Goal: Answer question/provide support: Share knowledge or assist other users

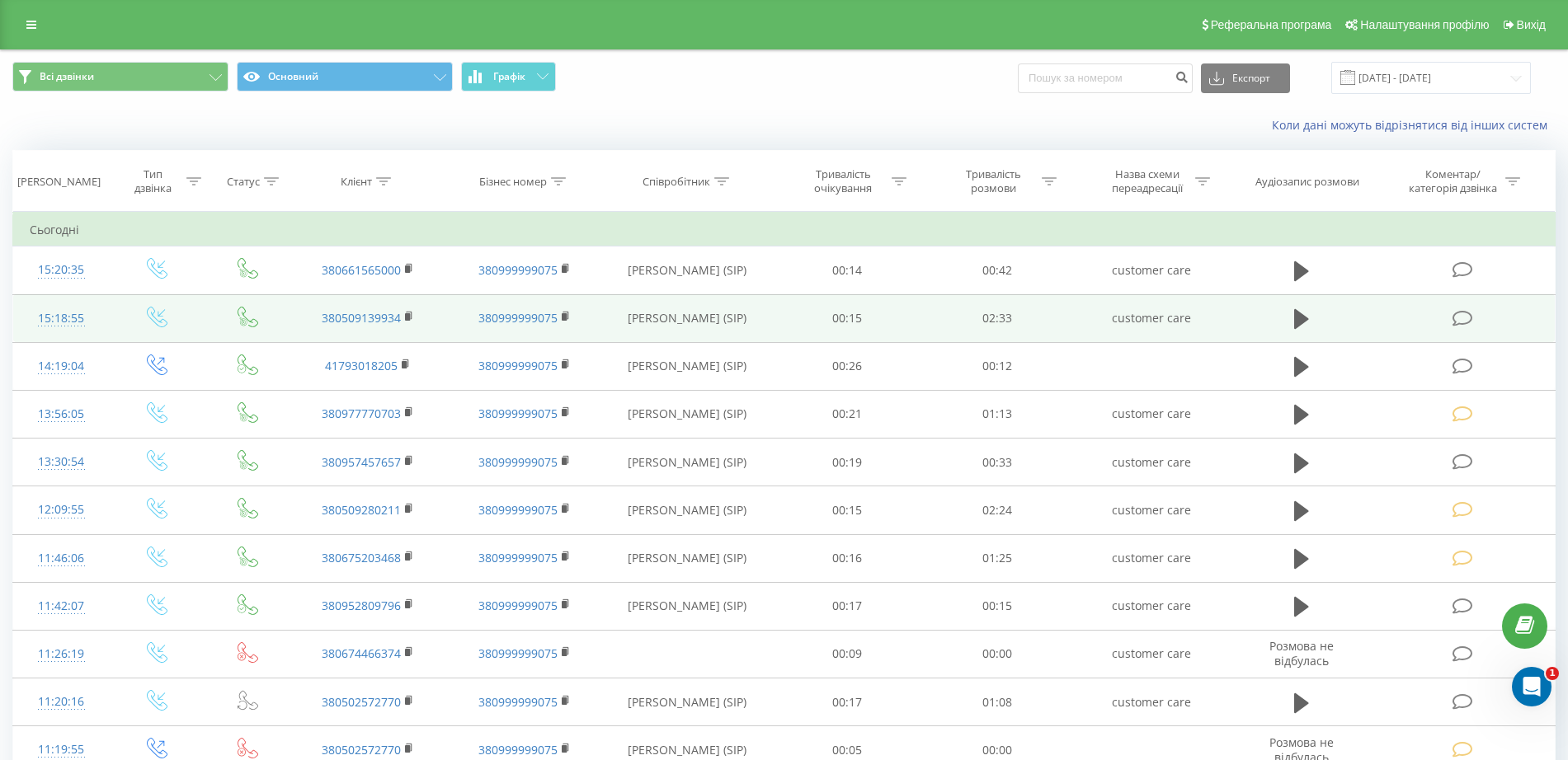
click at [1455, 318] on icon at bounding box center [1462, 318] width 21 height 18
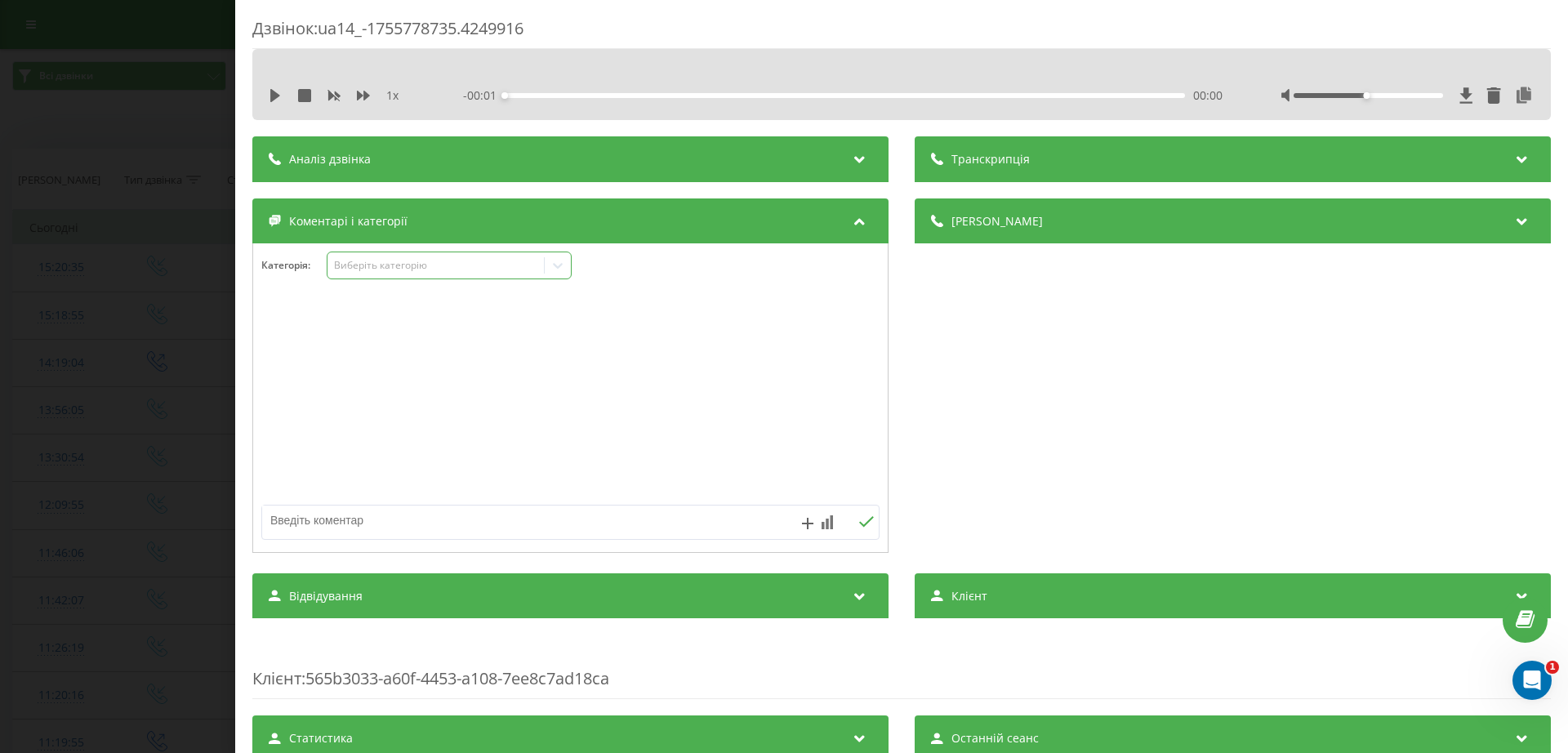
click at [375, 265] on div "Виберіть категорію" at bounding box center [436, 266] width 204 height 13
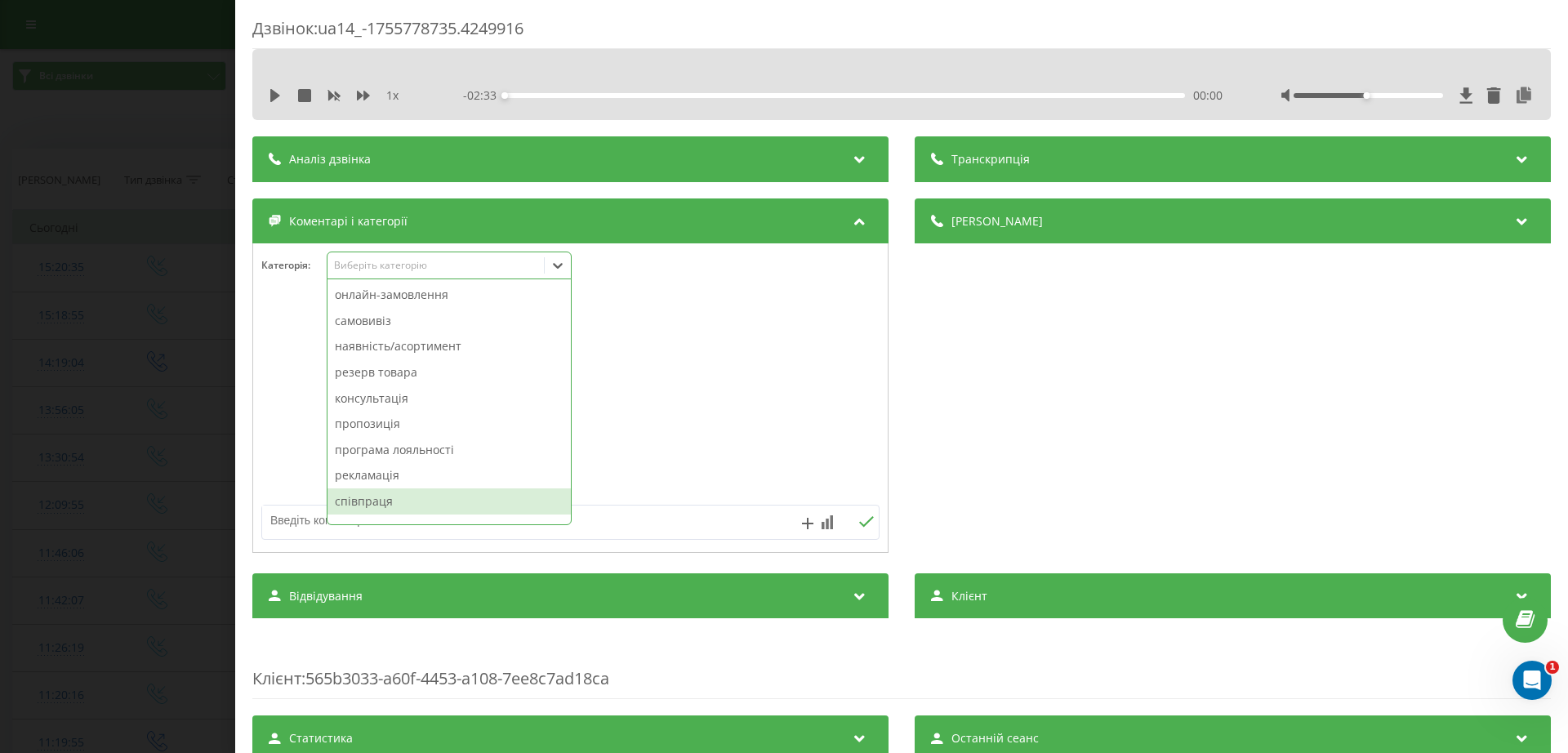
click at [385, 505] on div "співпраця" at bounding box center [449, 502] width 243 height 26
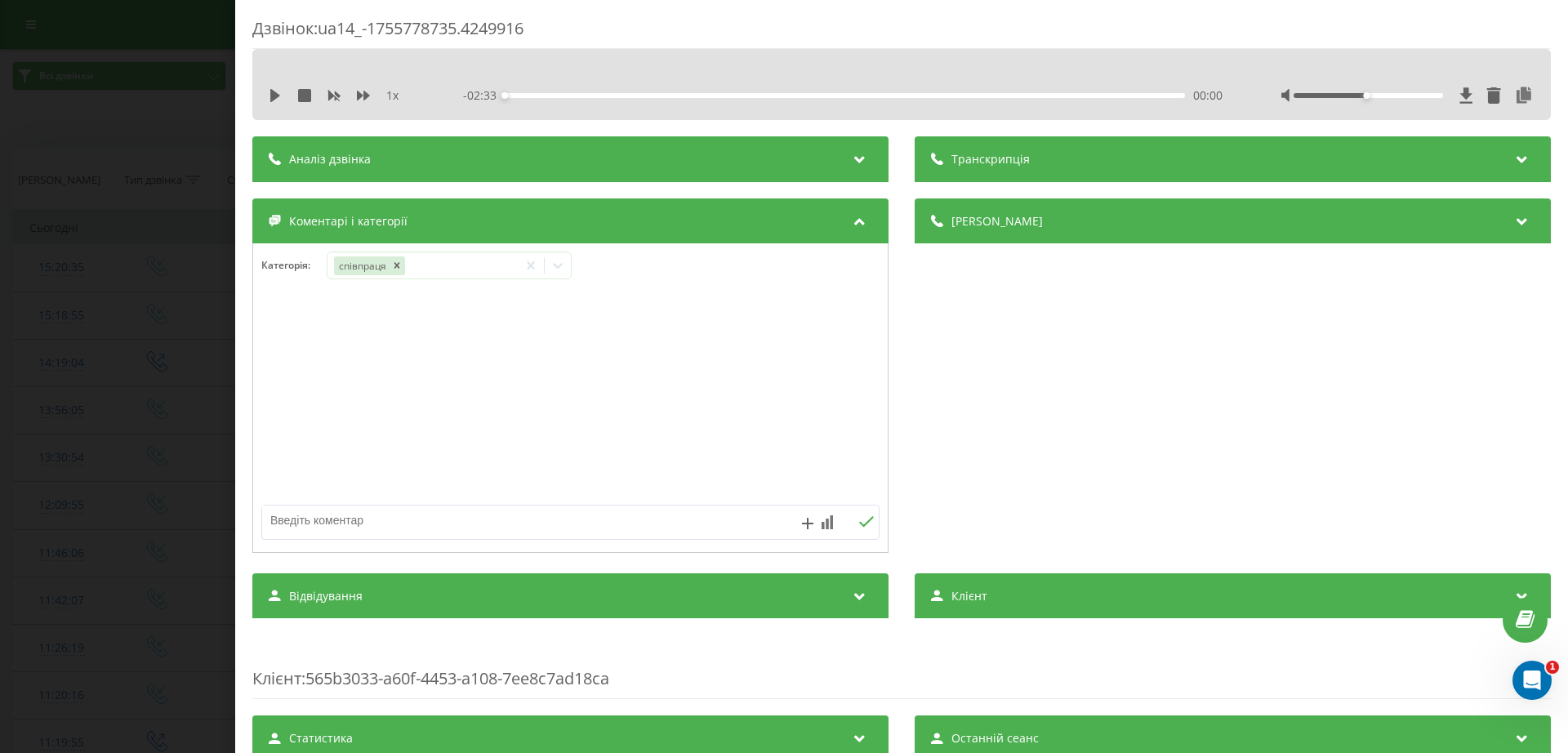
click at [150, 415] on div "Дзвінок : ua14_-1755778735.4249916 1 x - 02:33 00:00 00:00 Транскрипція Для AI-…" at bounding box center [784, 376] width 1568 height 753
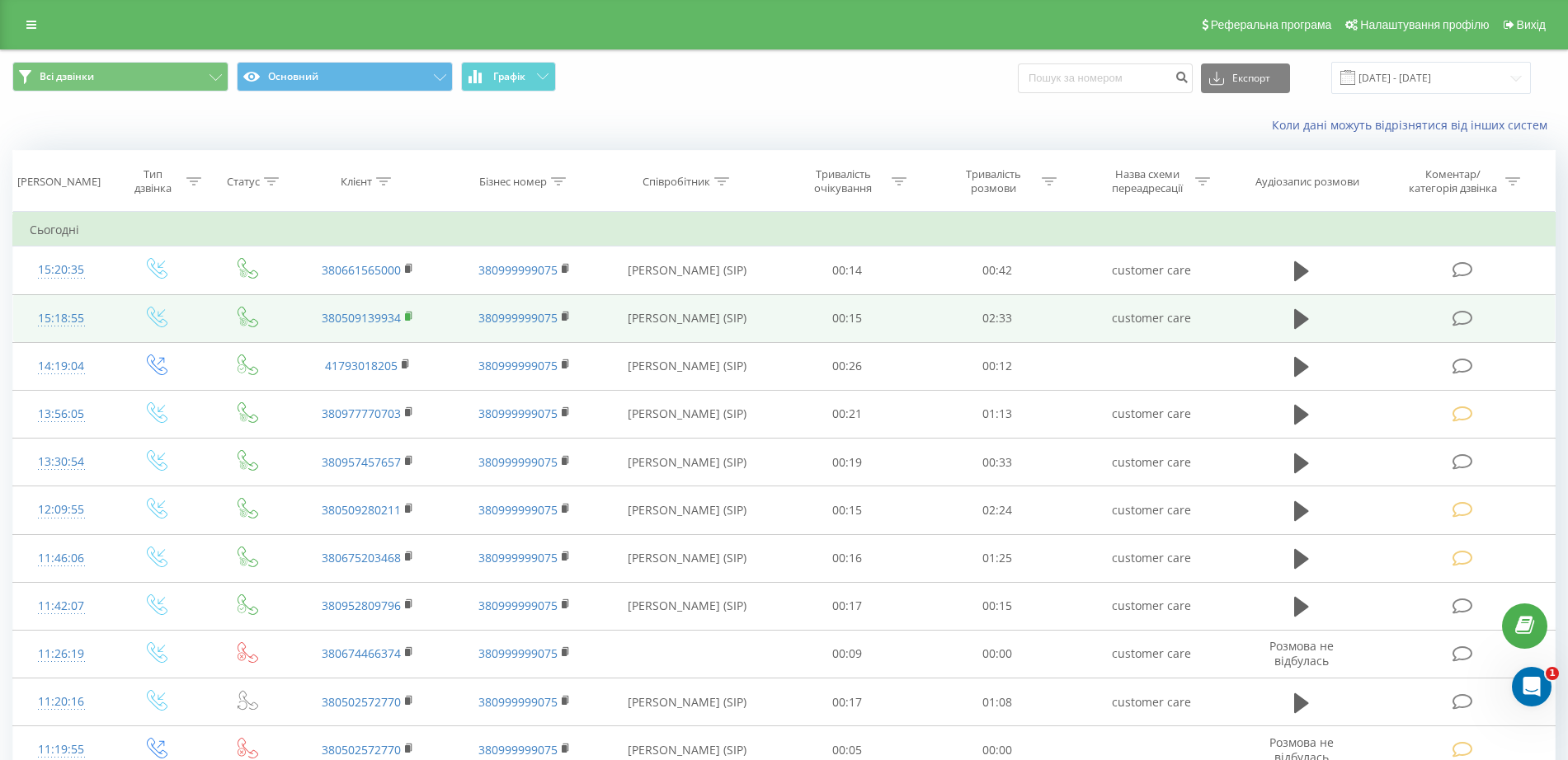
click at [408, 319] on rect at bounding box center [408, 317] width 5 height 8
click at [407, 315] on rect at bounding box center [408, 317] width 5 height 8
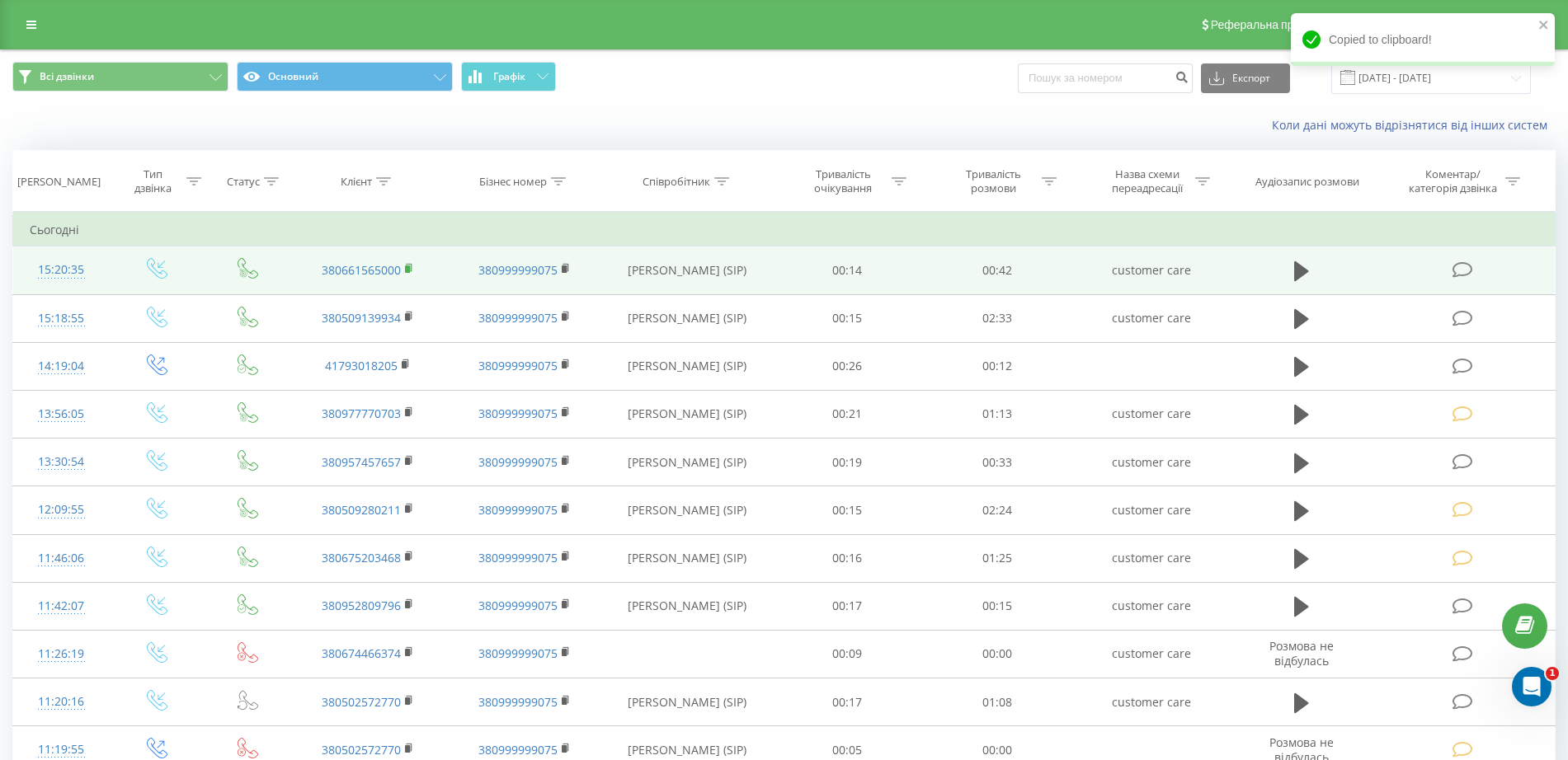
click at [412, 271] on icon at bounding box center [409, 268] width 6 height 8
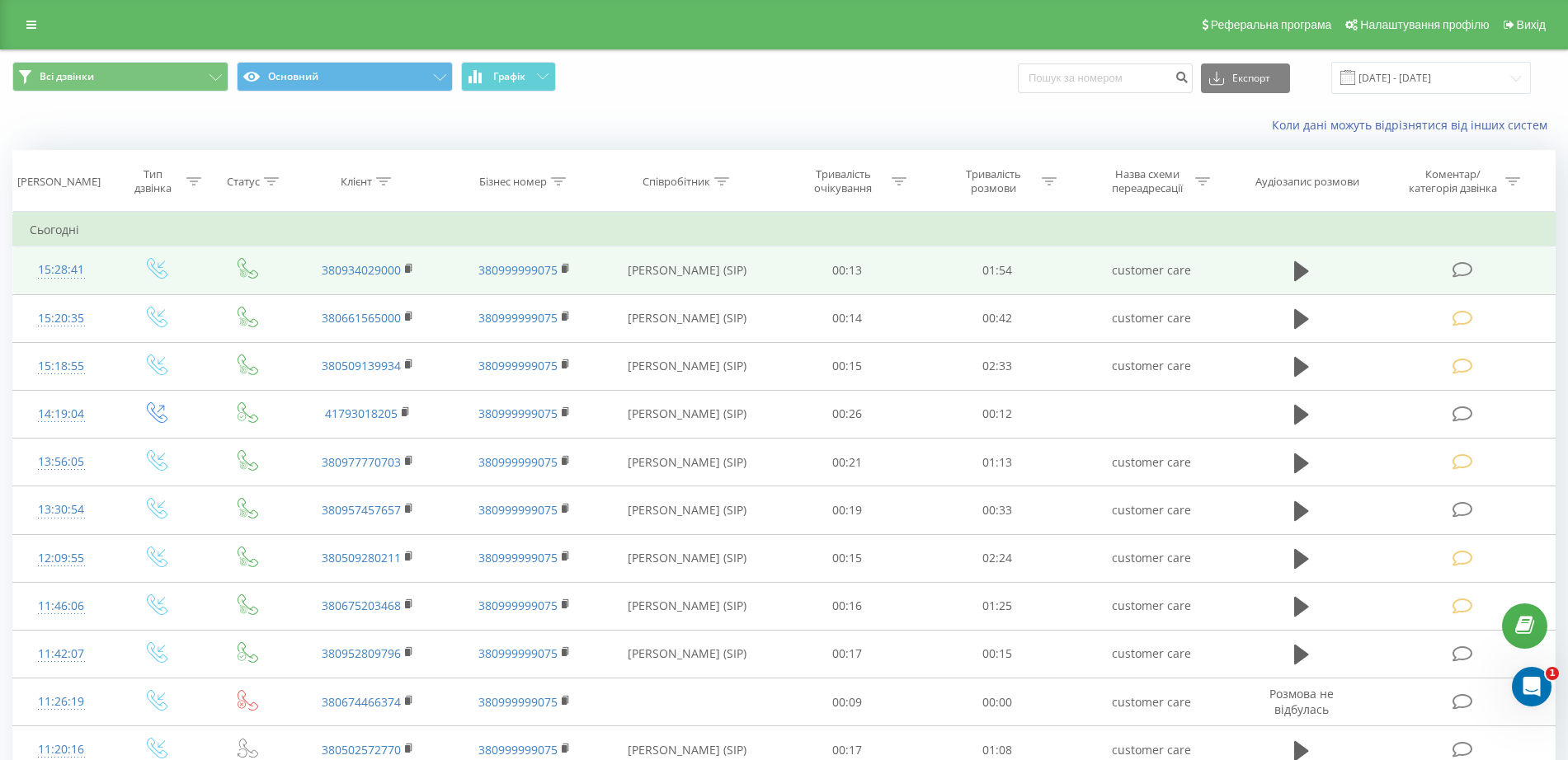
click at [1470, 272] on icon at bounding box center [1462, 270] width 21 height 18
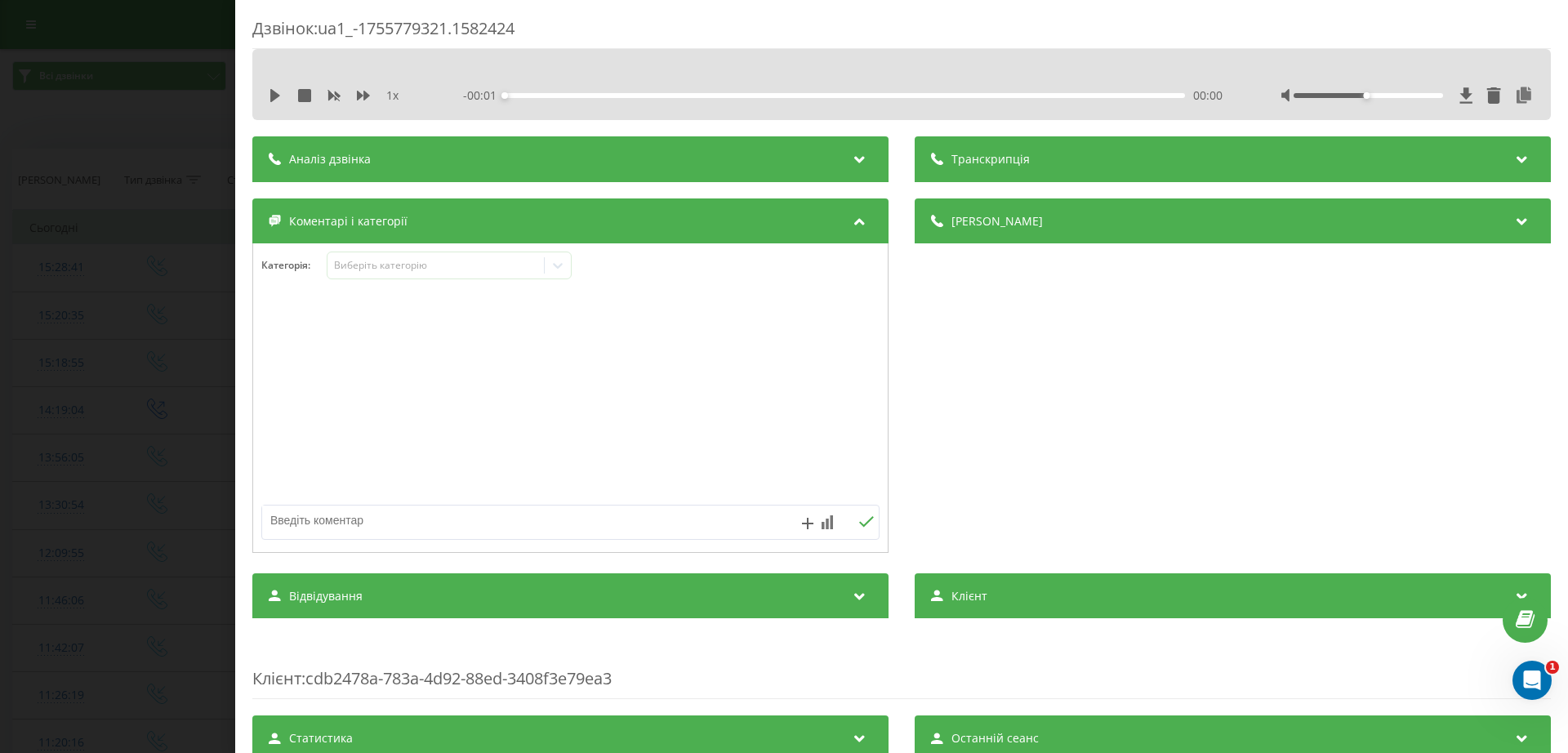
click at [410, 247] on div "Категорія : Виберіть категорію" at bounding box center [570, 398] width 636 height 310
click at [407, 271] on div "Виберіть категорію" at bounding box center [436, 266] width 204 height 13
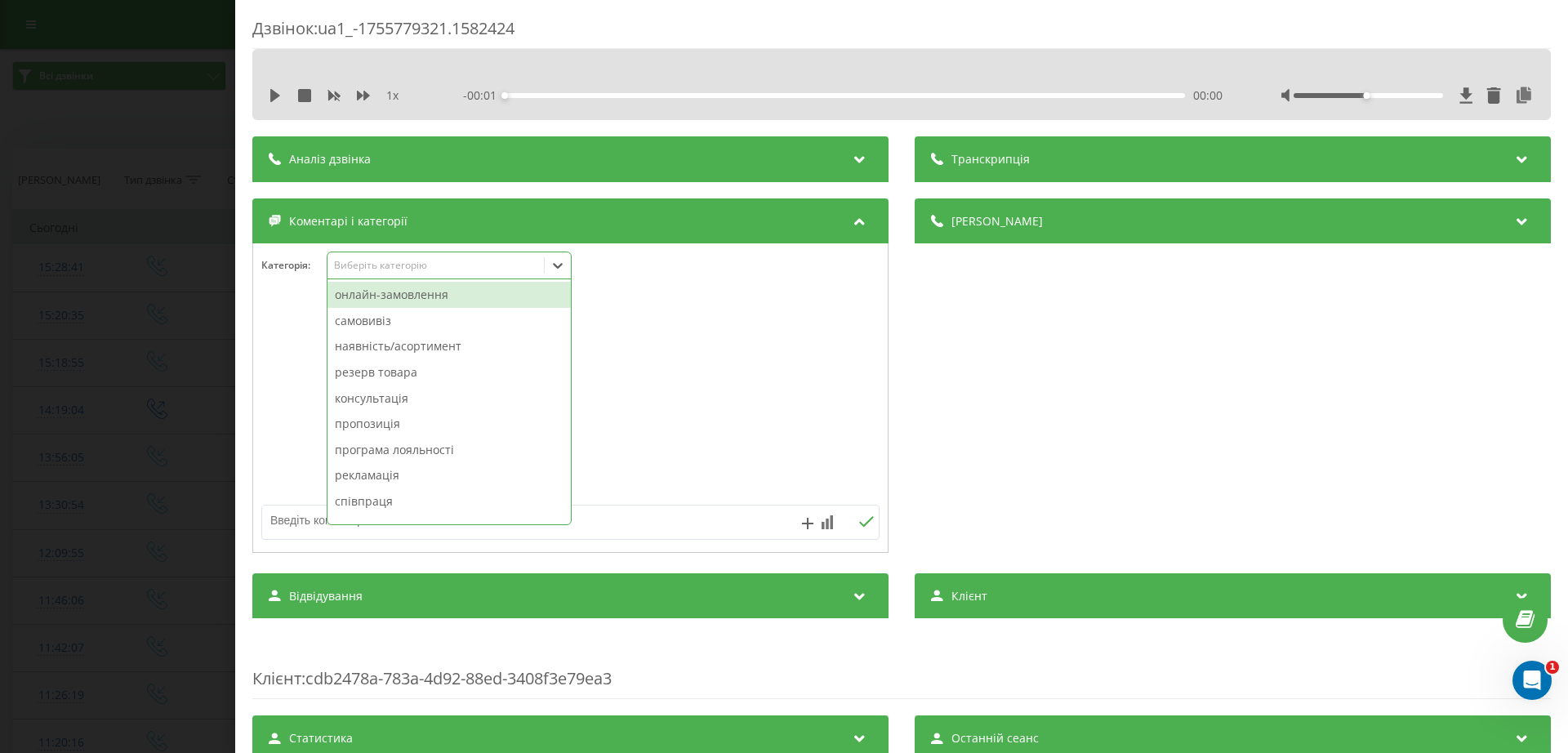
click at [399, 301] on div "онлайн-замовлення" at bounding box center [449, 295] width 243 height 26
click at [111, 317] on div "Дзвінок : ua1_-1755779321.1582424 1 x - 01:54 00:00 00:00 Транскрипція Для AI-а…" at bounding box center [784, 376] width 1568 height 753
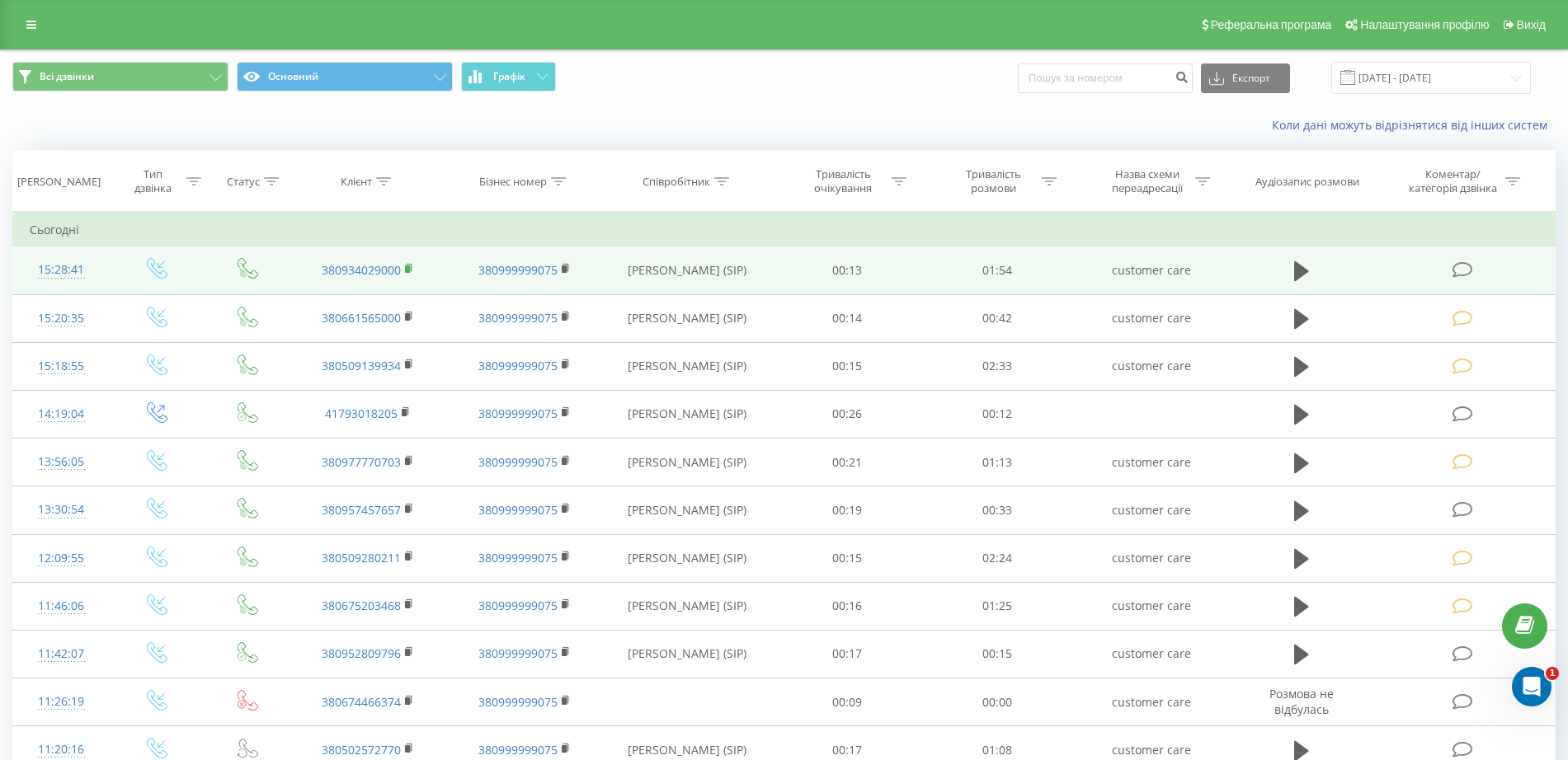
click at [410, 270] on rect at bounding box center [408, 269] width 5 height 8
click at [1461, 263] on icon at bounding box center [1462, 270] width 21 height 18
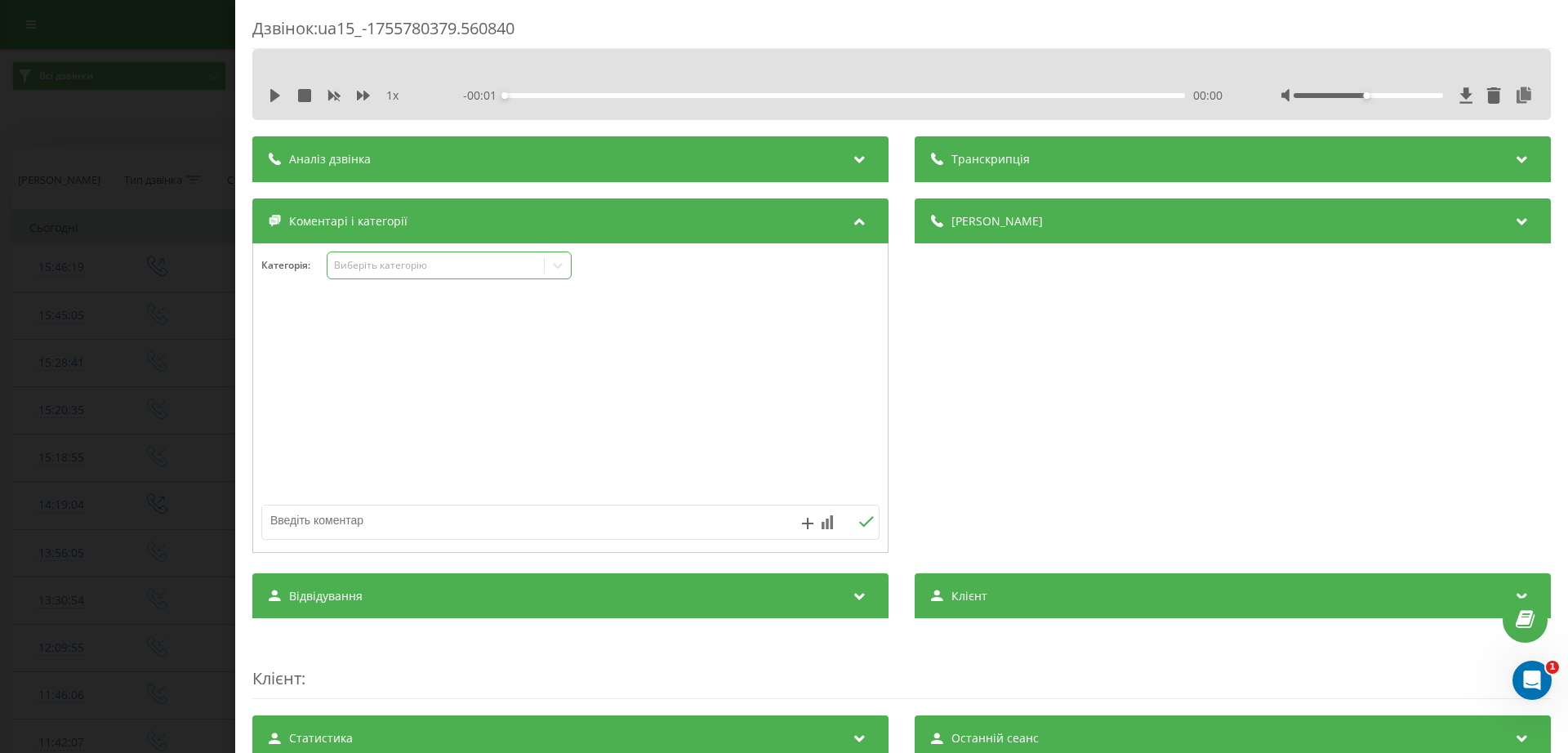
click at [392, 268] on div "Виберіть категорію" at bounding box center [436, 266] width 204 height 13
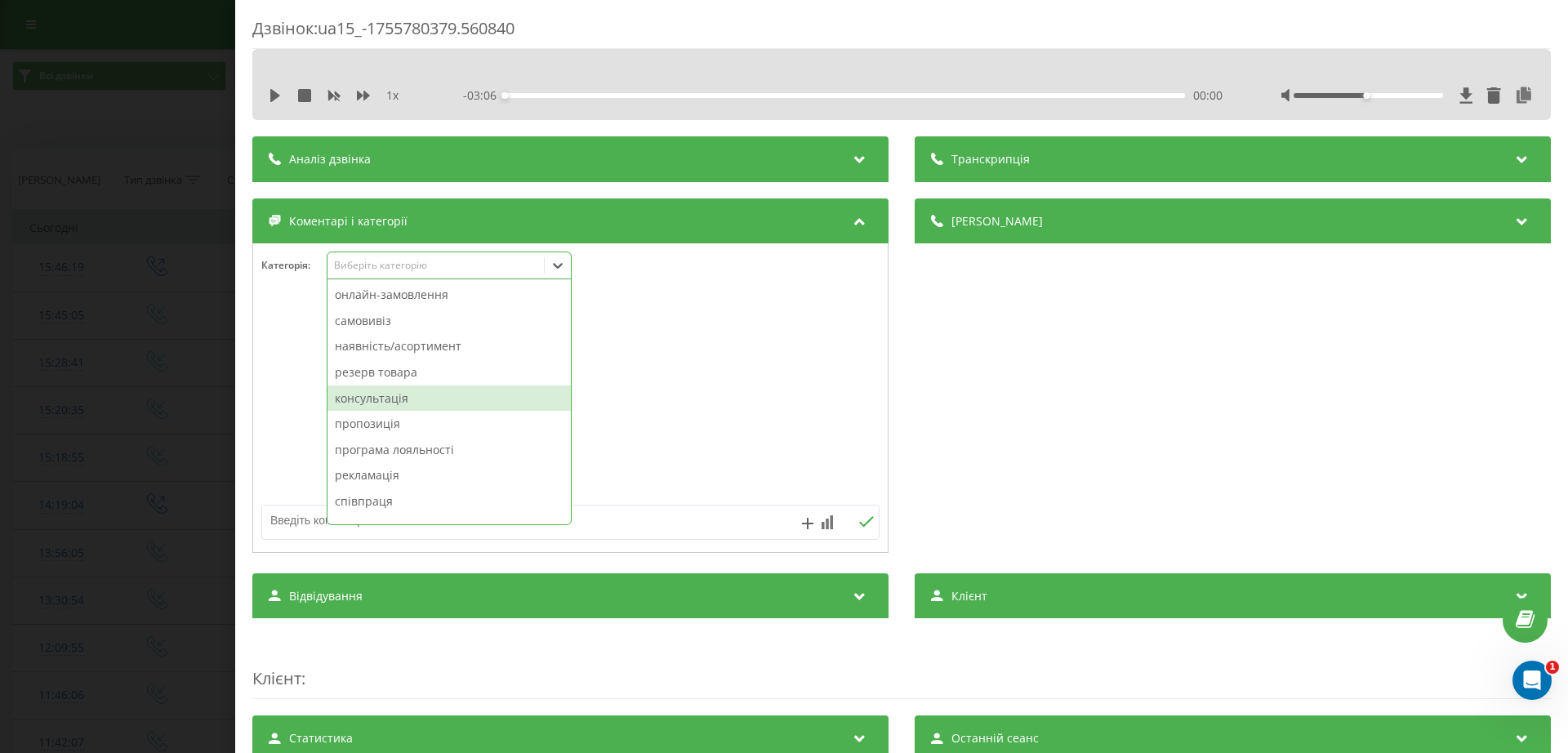
click at [374, 388] on div "консультація" at bounding box center [449, 399] width 243 height 26
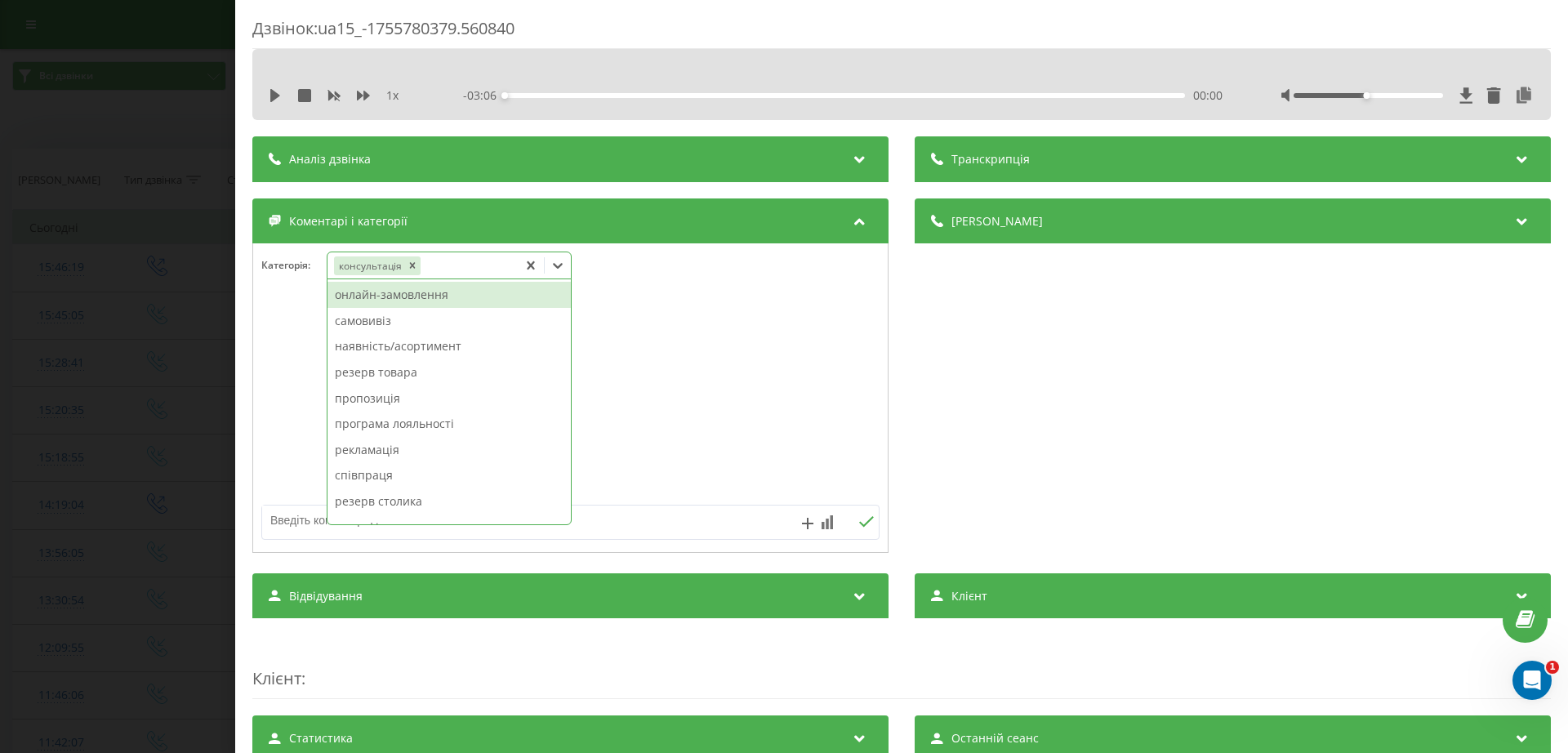
click at [58, 277] on div "Дзвінок : ua15_-1755780379.560840 1 x - 03:06 00:00 00:00 Транскрипція Для AI-а…" at bounding box center [784, 376] width 1568 height 753
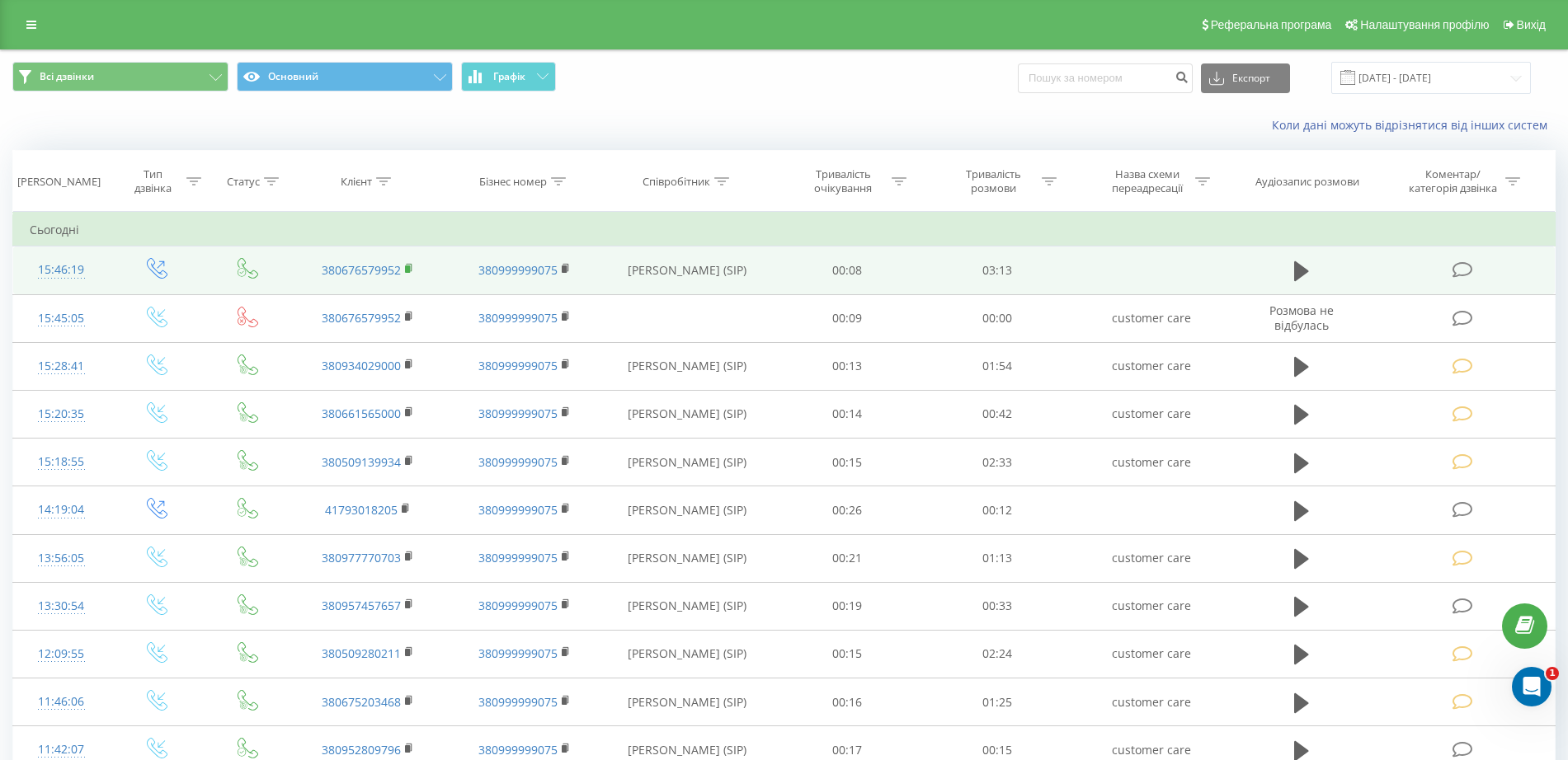
click at [409, 266] on rect at bounding box center [408, 269] width 5 height 8
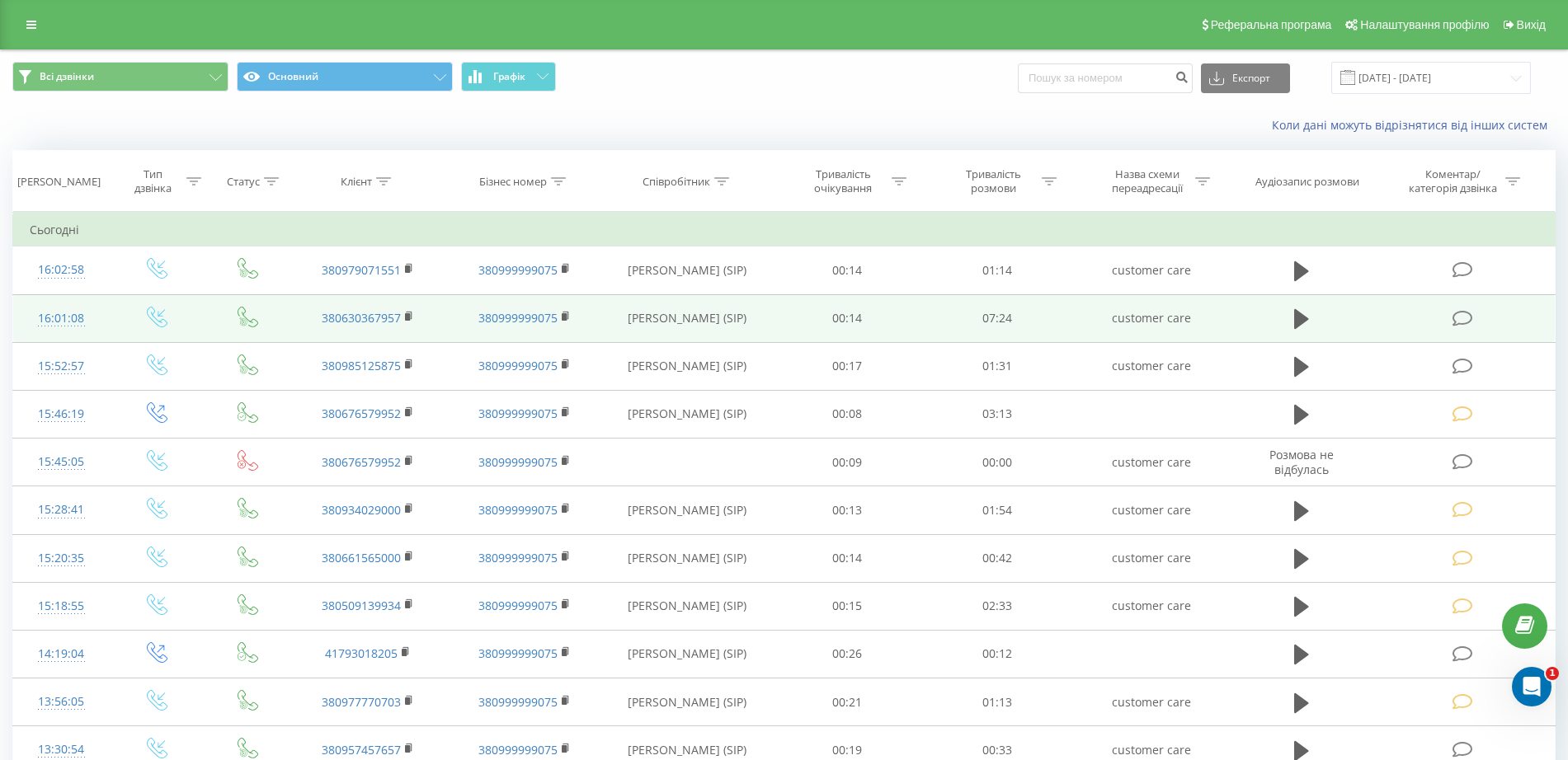
click at [1471, 318] on icon at bounding box center [1462, 318] width 21 height 18
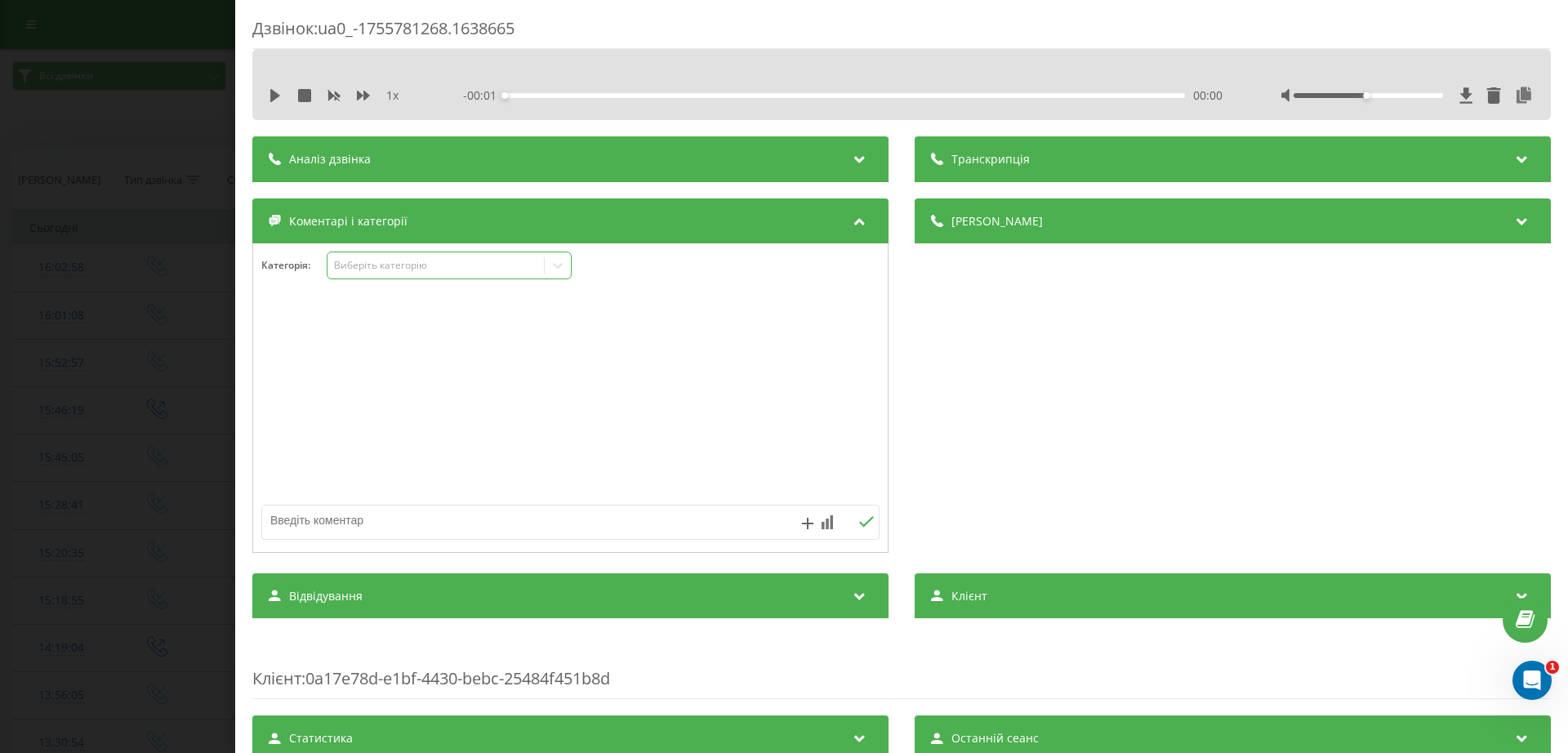
click at [397, 268] on div "Виберіть категорію" at bounding box center [436, 266] width 204 height 13
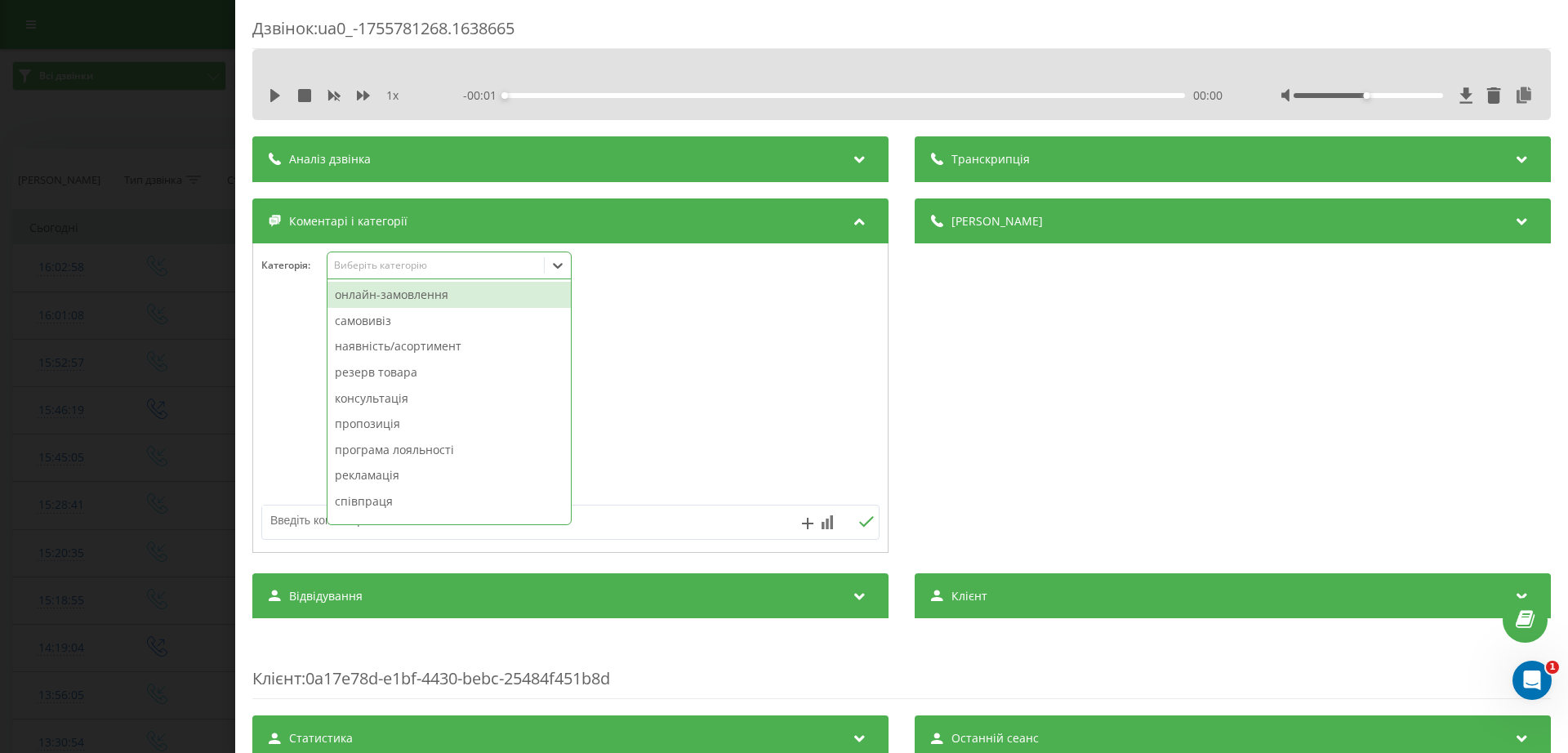
click at [400, 297] on div "онлайн-замовлення" at bounding box center [449, 295] width 243 height 26
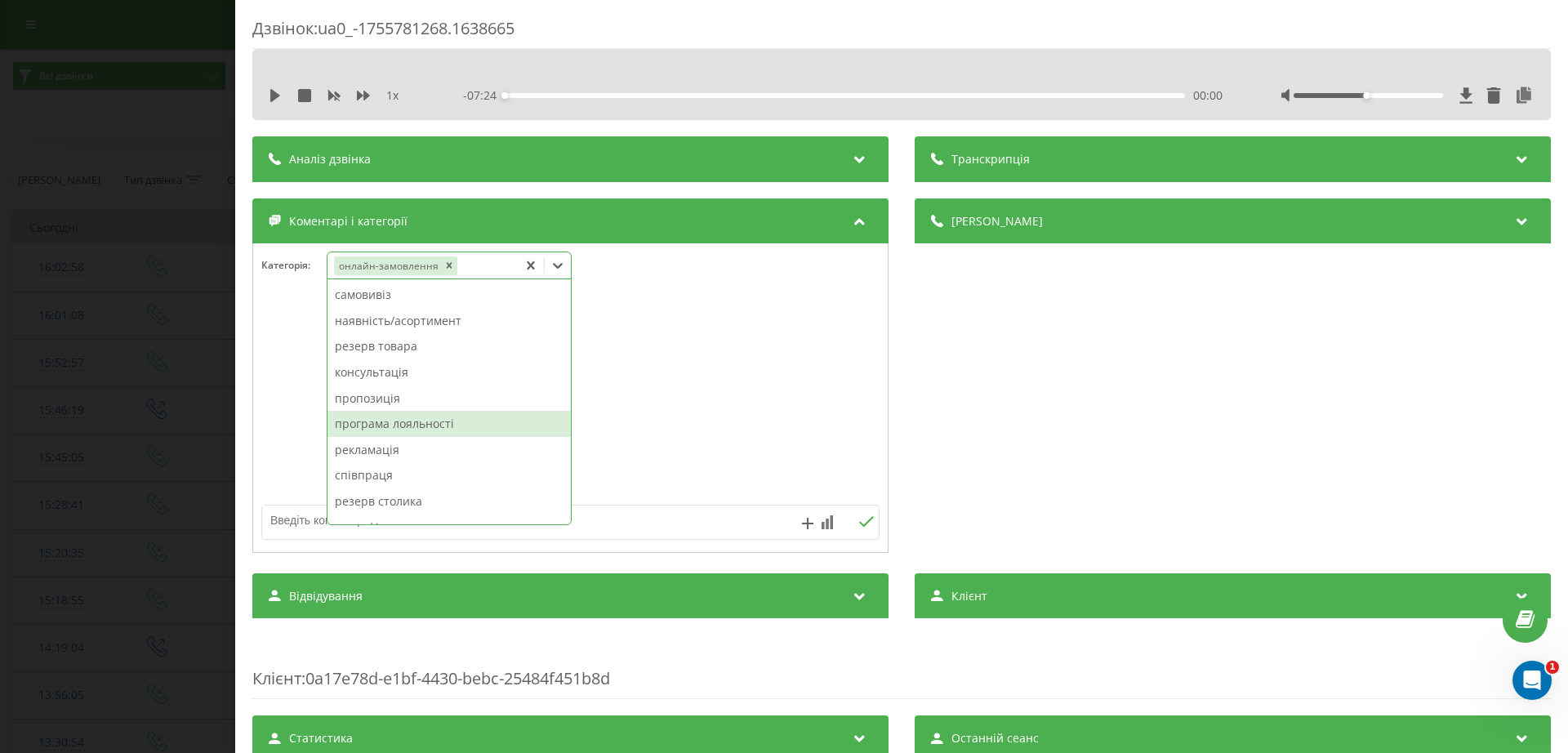
scroll to position [102, 0]
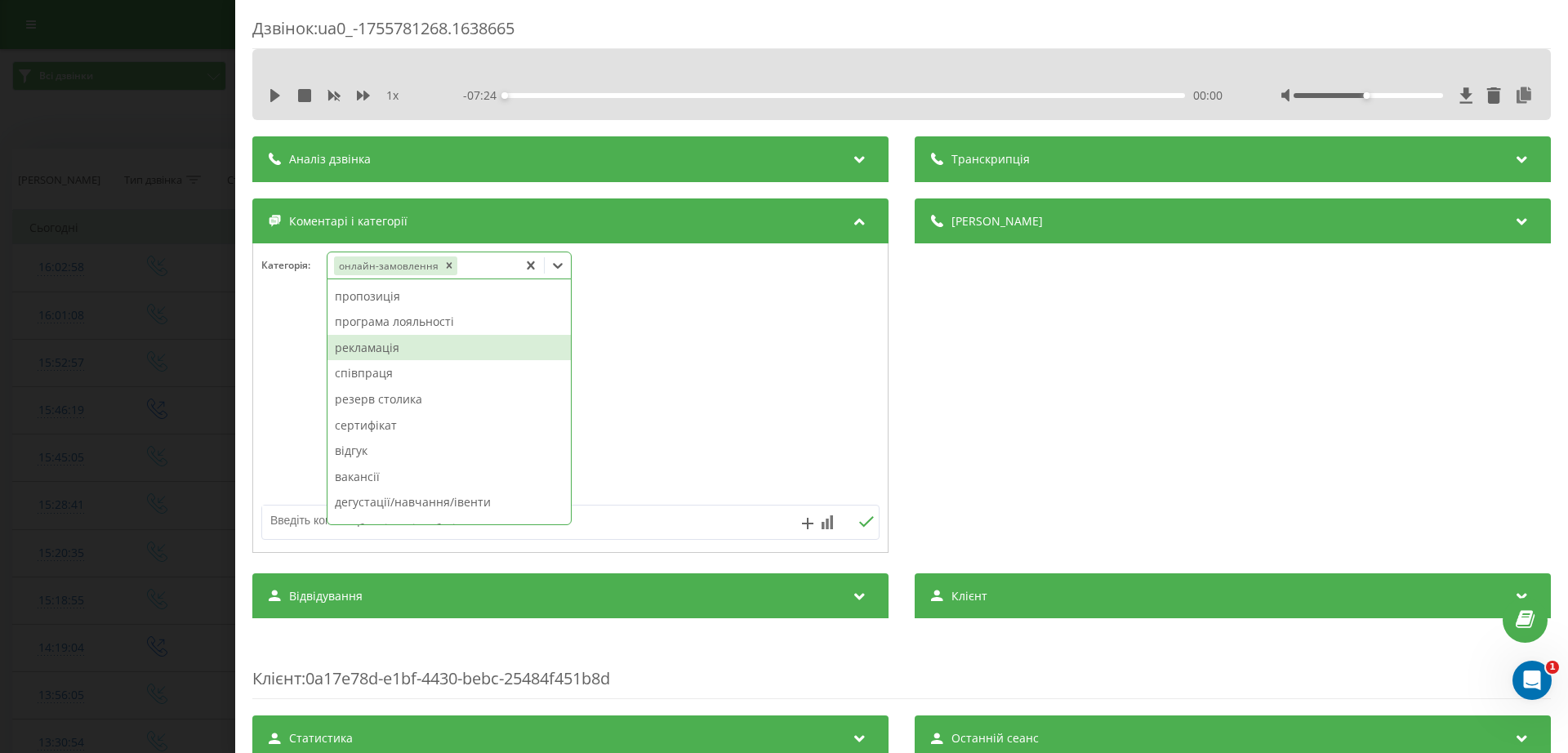
click at [392, 353] on div "рекламація" at bounding box center [449, 348] width 243 height 26
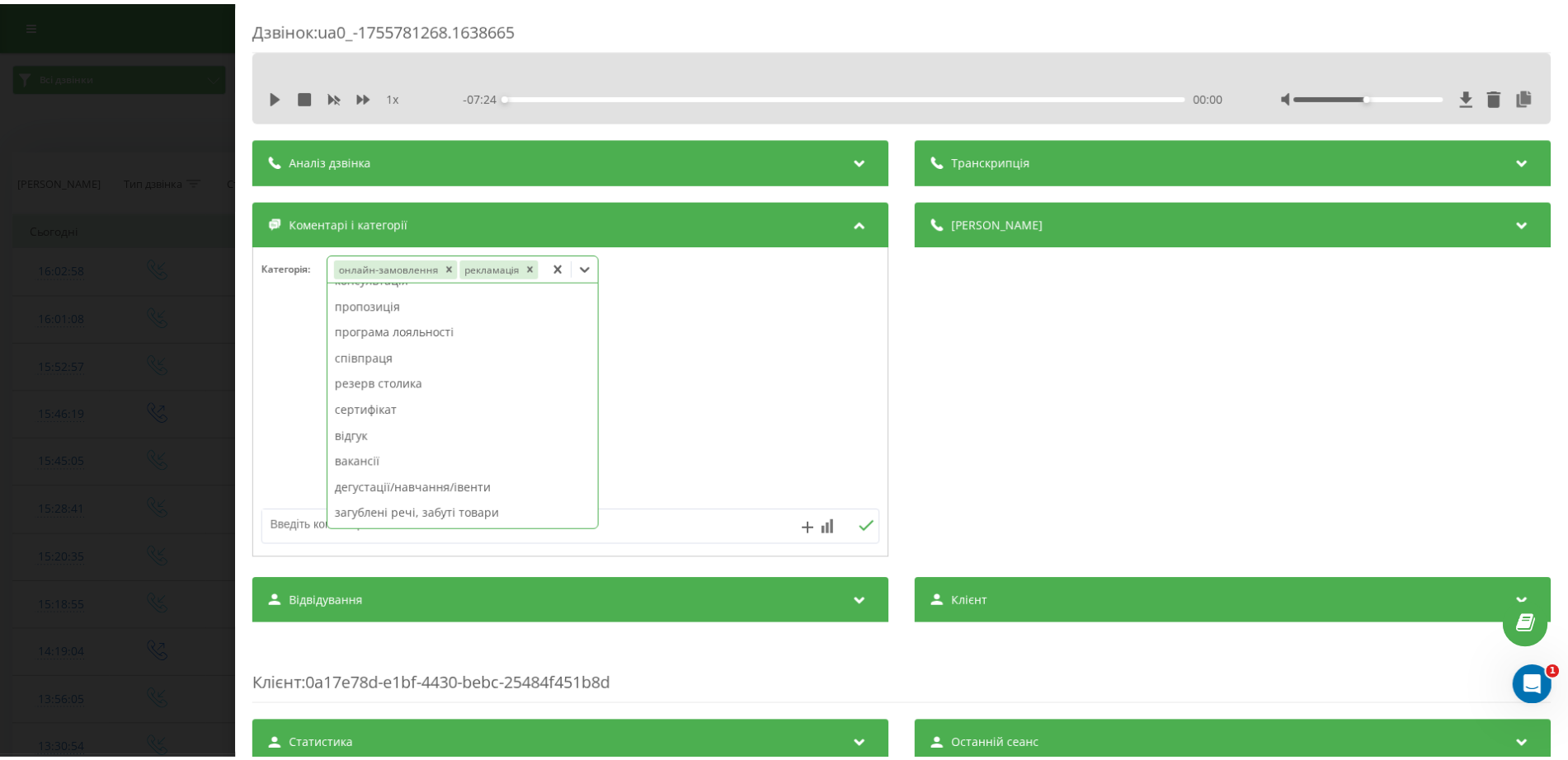
scroll to position [97, 0]
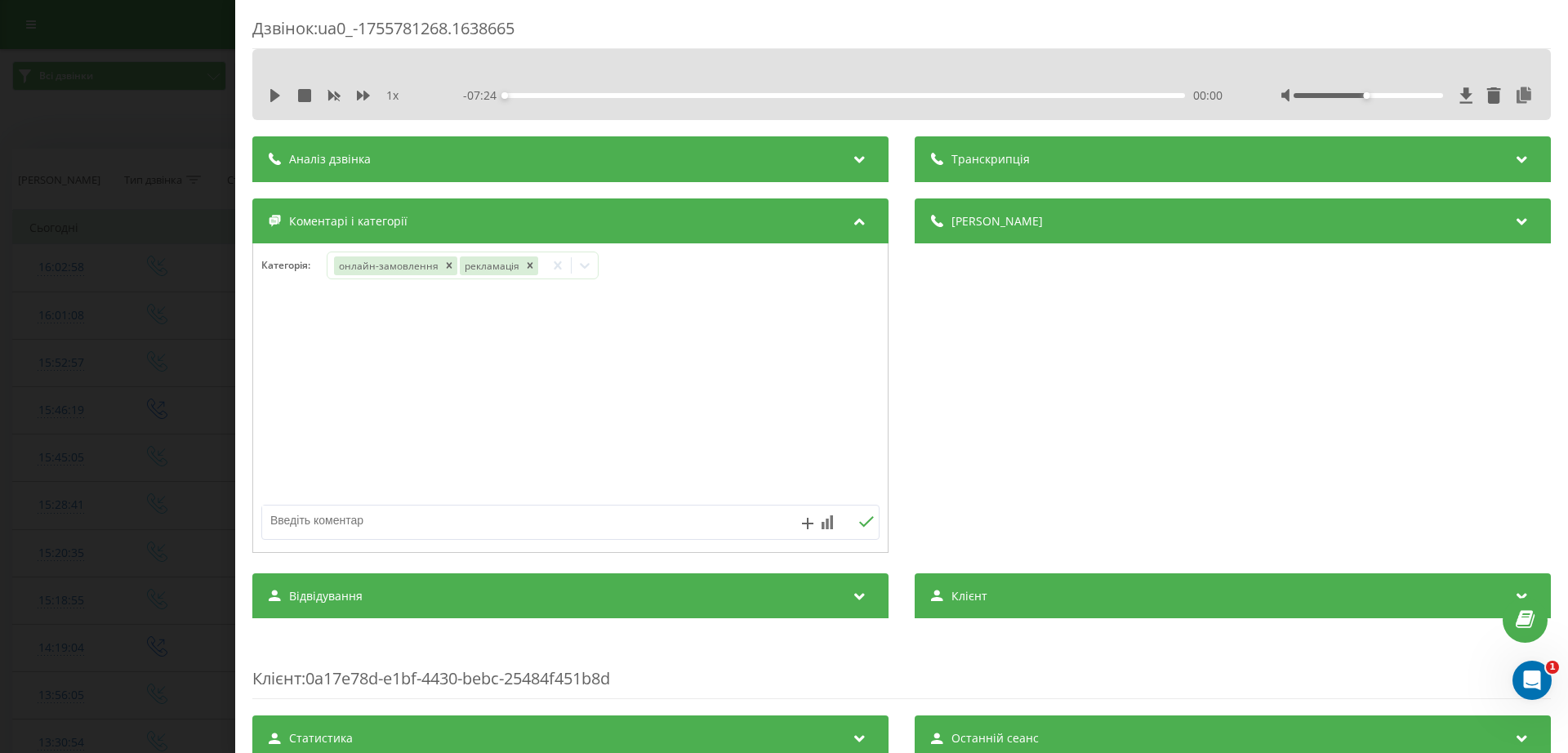
click at [31, 354] on div "Дзвінок : ua0_-1755781268.1638665 1 x - 07:24 00:00 00:00 Транскрипція Для AI-а…" at bounding box center [784, 376] width 1568 height 753
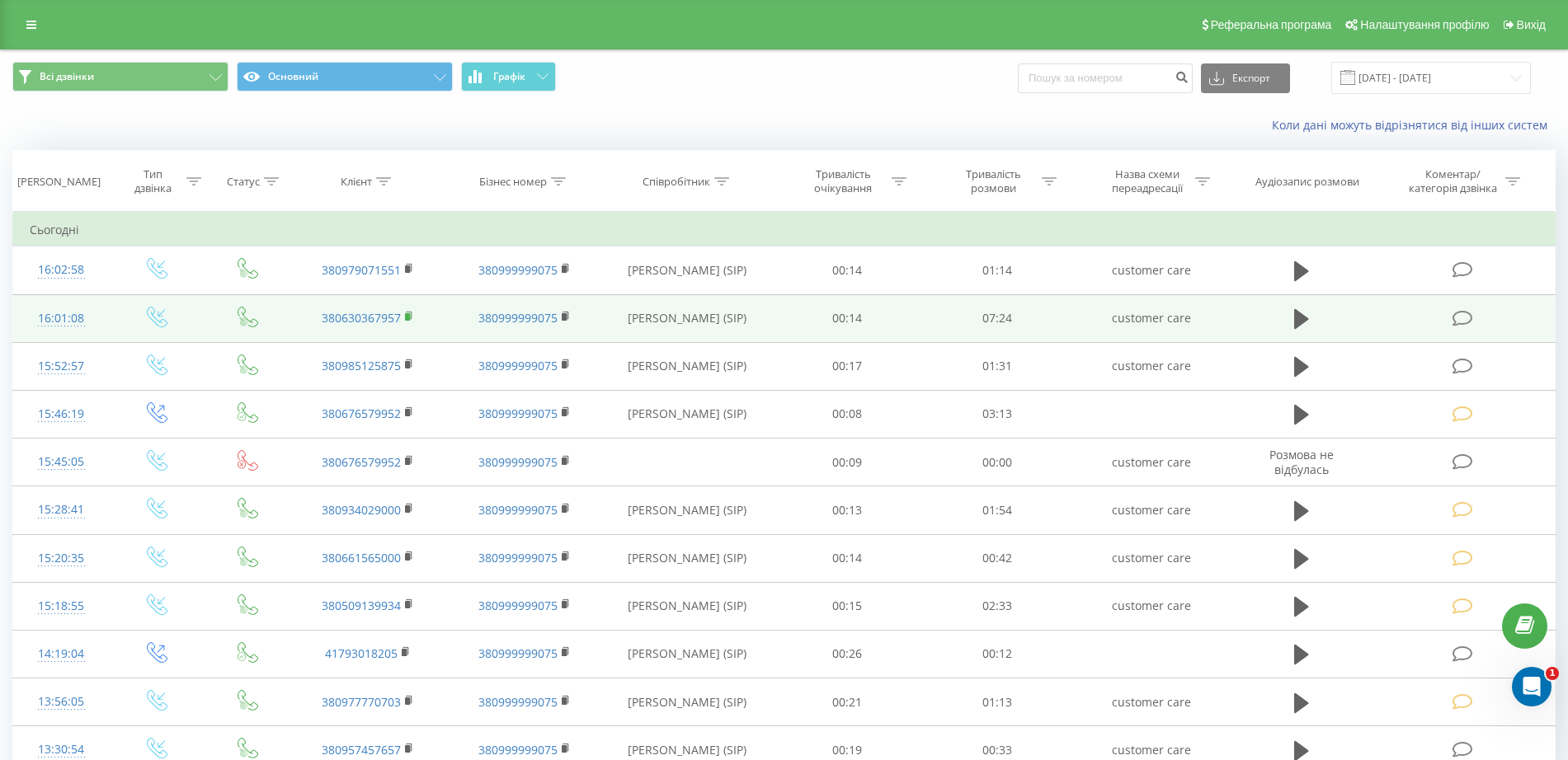
click at [408, 315] on rect at bounding box center [408, 317] width 5 height 8
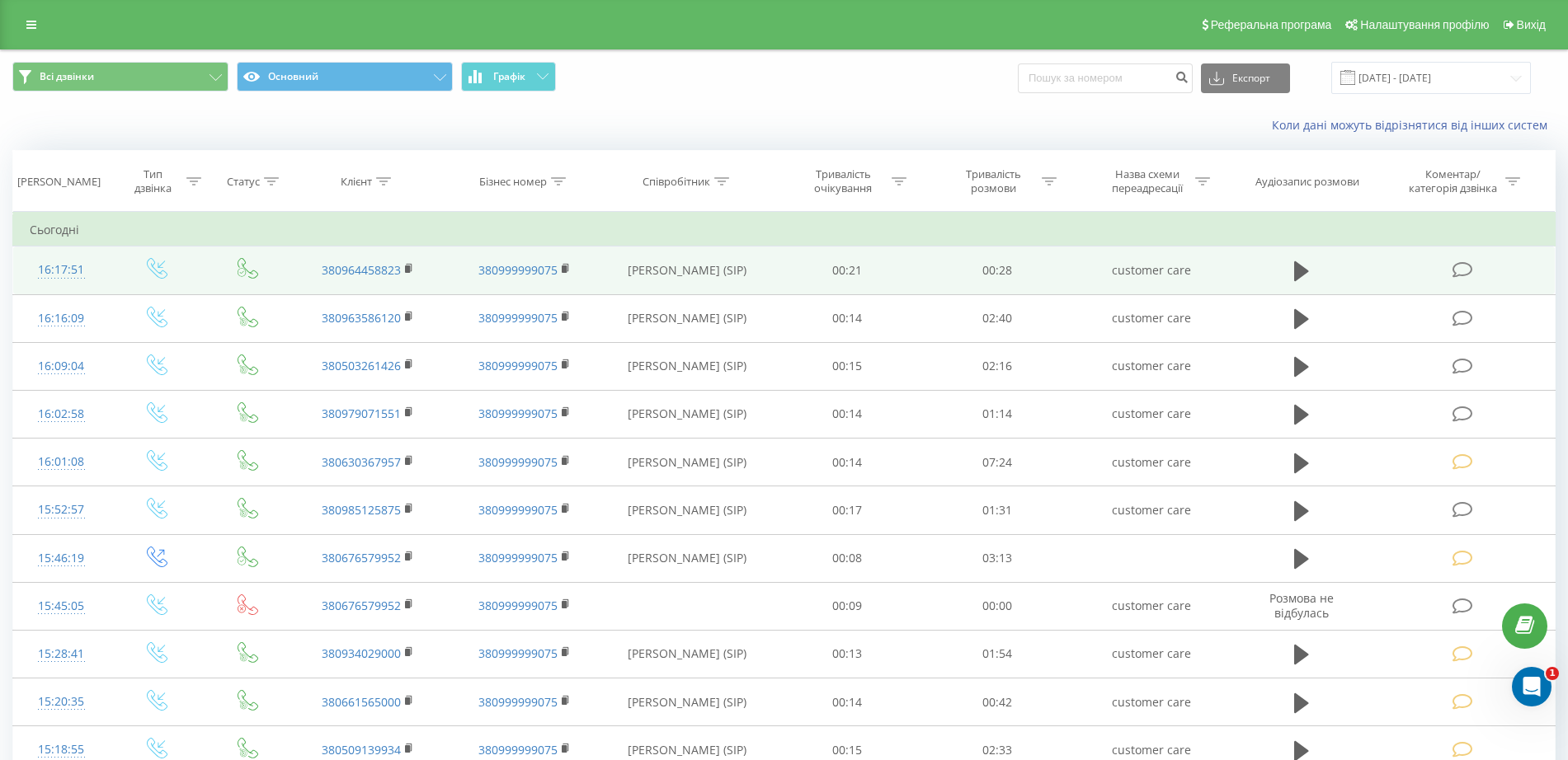
click at [1462, 269] on icon at bounding box center [1462, 270] width 21 height 18
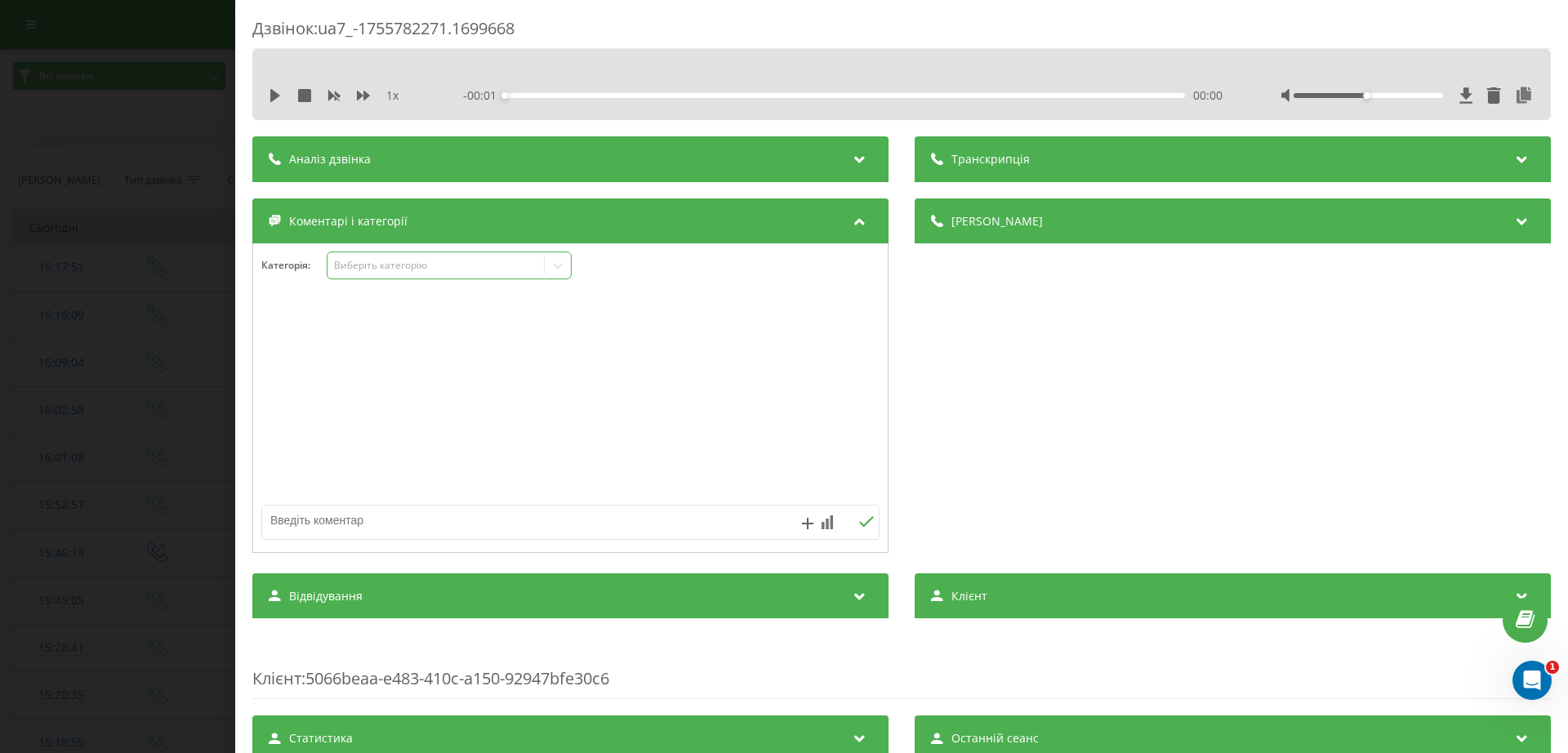
click at [394, 259] on div "Виберіть категорію" at bounding box center [436, 266] width 204 height 13
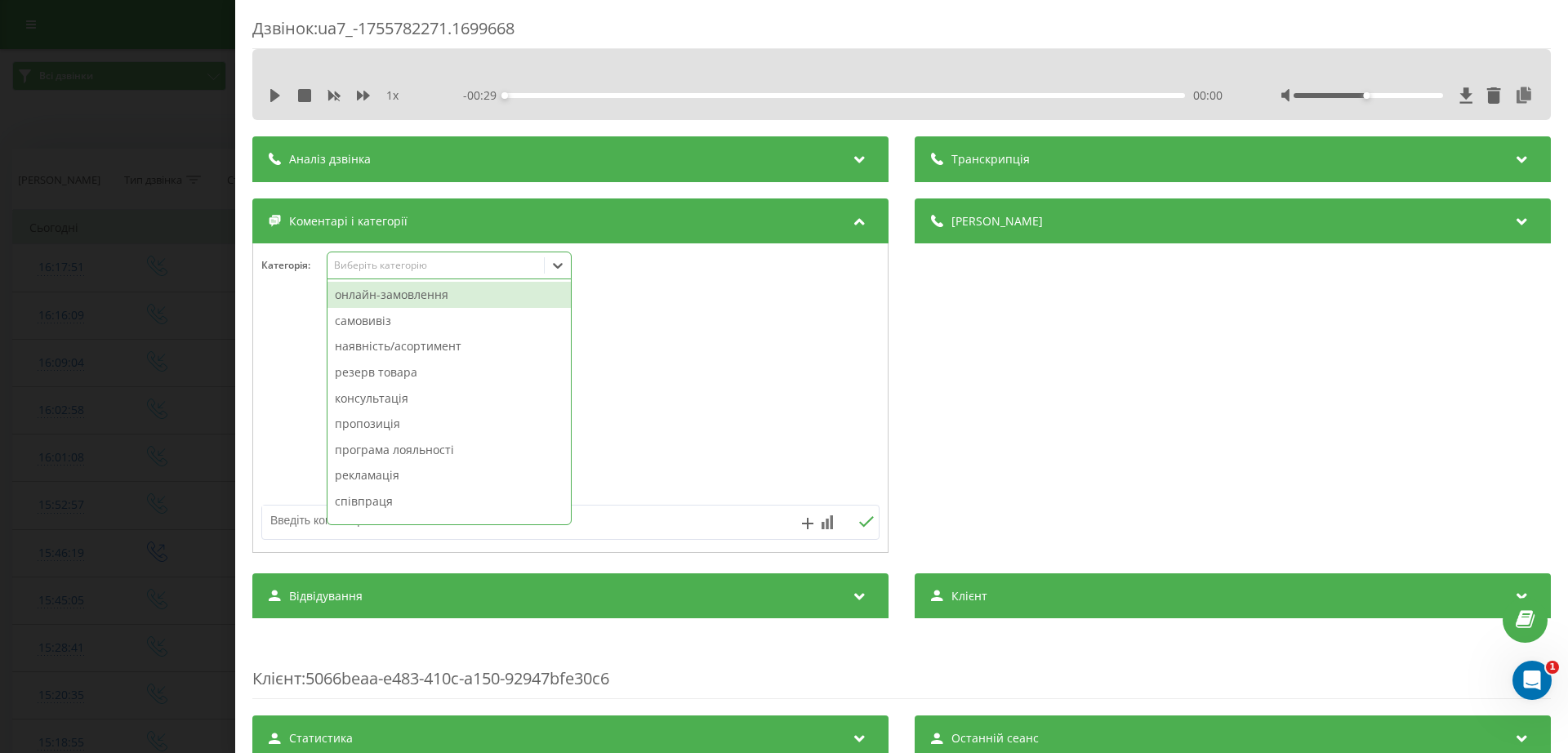
click at [351, 324] on div "самовивіз" at bounding box center [449, 321] width 243 height 26
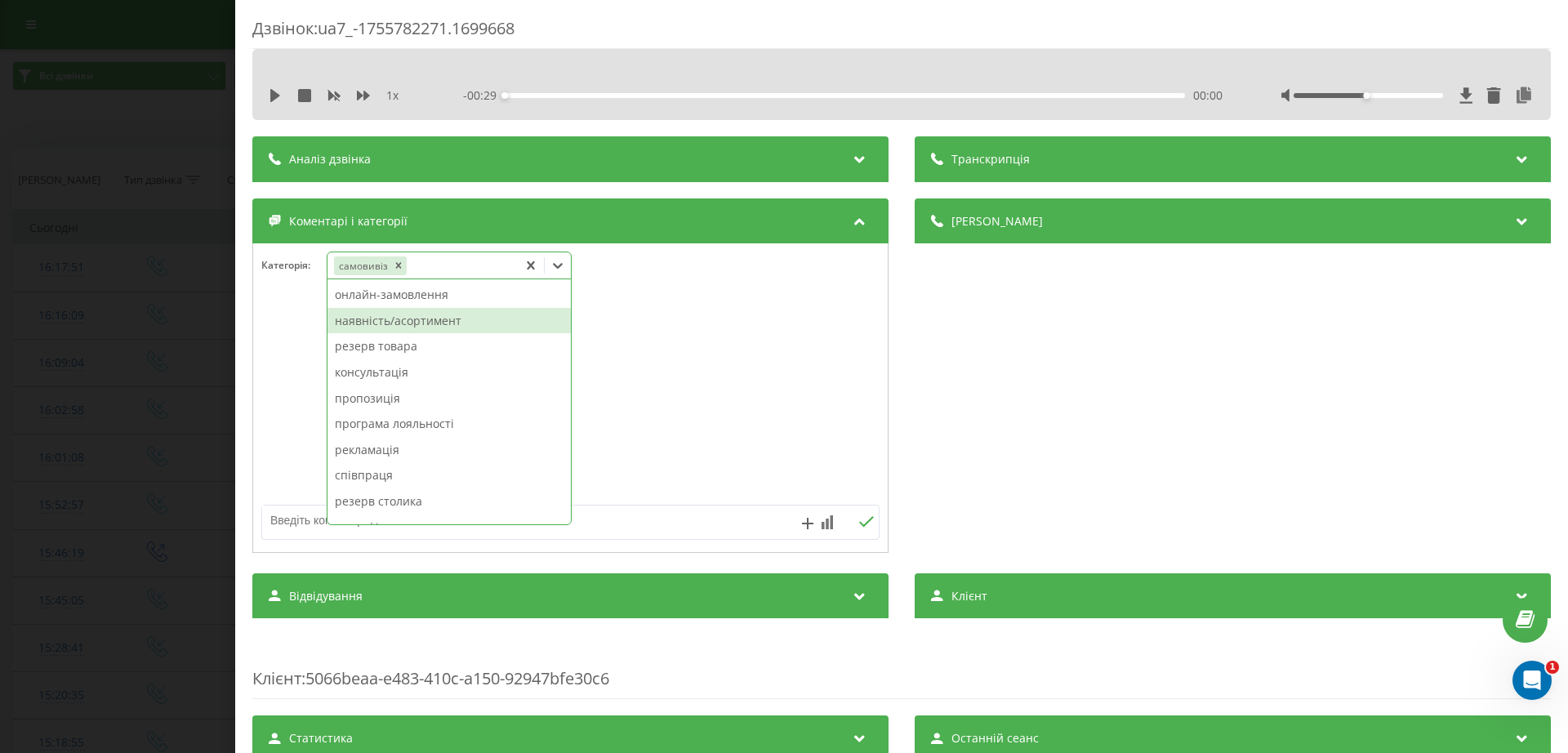
click at [141, 330] on div "Дзвінок : ua7_-1755782271.1699668 1 x - 00:29 00:00 00:00 Транскрипція Для AI-а…" at bounding box center [784, 376] width 1568 height 753
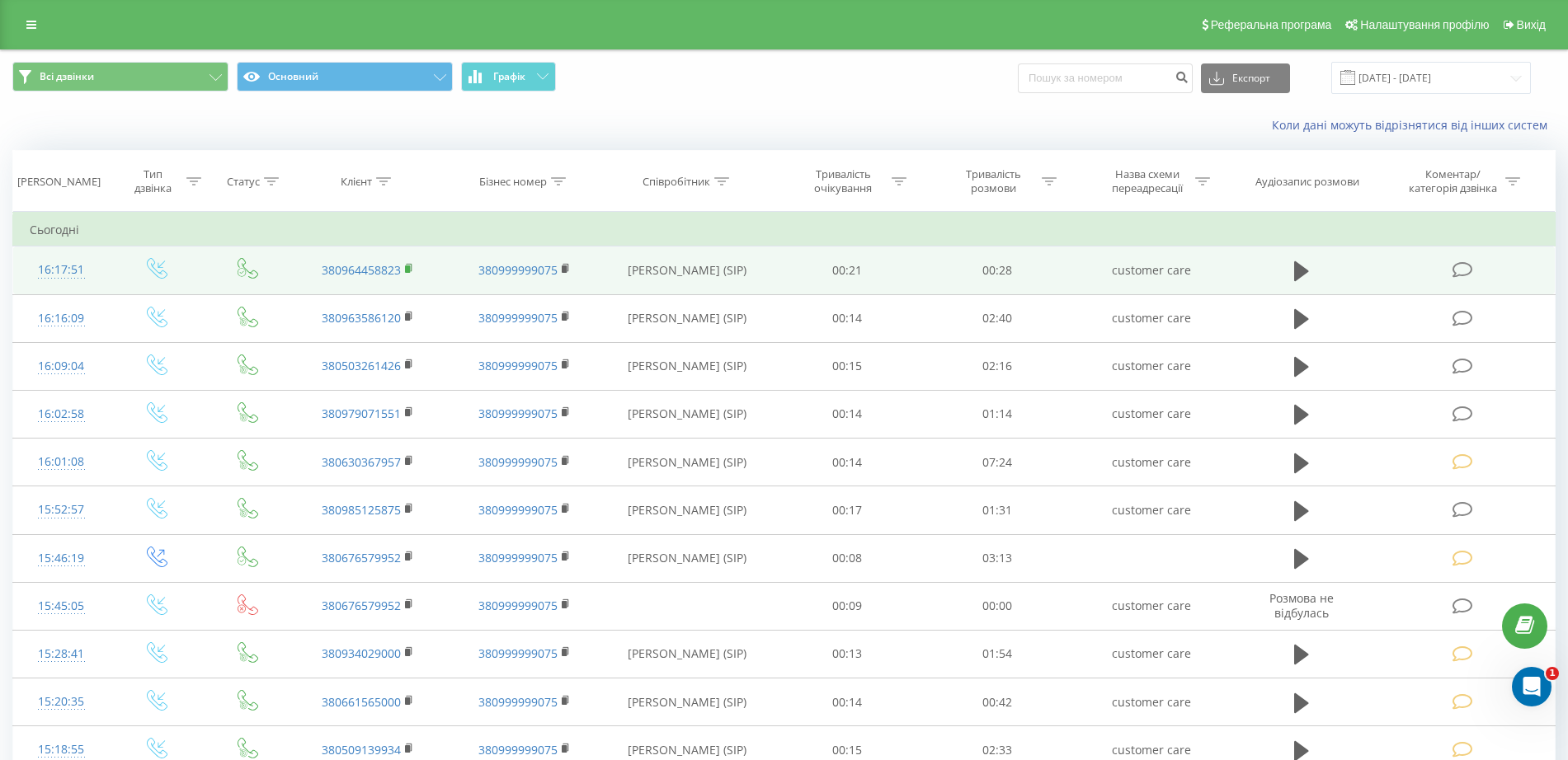
click at [407, 269] on rect at bounding box center [408, 269] width 5 height 8
